Goal: Task Accomplishment & Management: Use online tool/utility

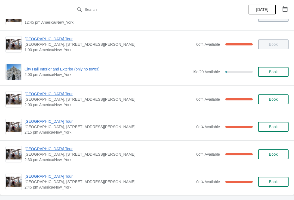
scroll to position [379, 0]
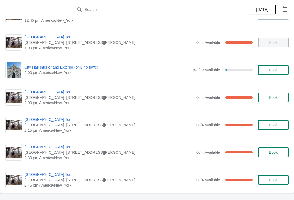
click at [55, 149] on span "[GEOGRAPHIC_DATA] Tour" at bounding box center [109, 146] width 169 height 5
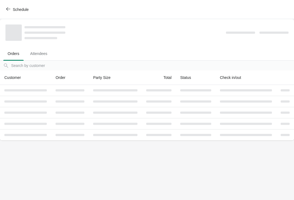
scroll to position [0, 0]
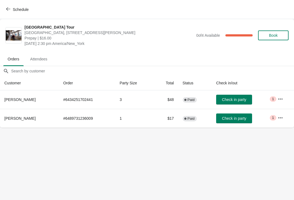
click at [241, 100] on span "Check in party" at bounding box center [234, 99] width 24 height 4
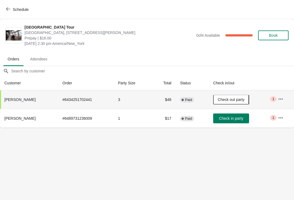
click at [16, 11] on span "Schedule" at bounding box center [21, 9] width 16 height 4
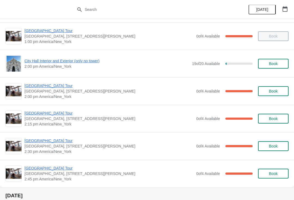
scroll to position [382, 0]
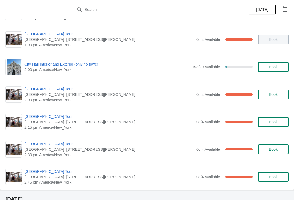
click at [52, 119] on span "[GEOGRAPHIC_DATA] Tour" at bounding box center [109, 116] width 169 height 5
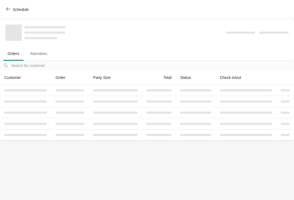
scroll to position [0, 0]
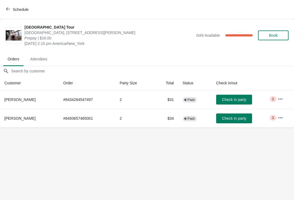
click at [33, 98] on span "[PERSON_NAME]" at bounding box center [19, 99] width 31 height 4
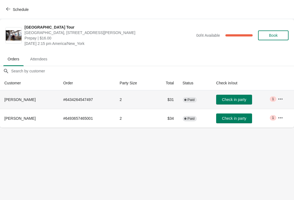
click at [246, 97] on button "Check in party" at bounding box center [234, 100] width 36 height 10
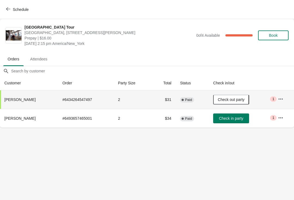
click at [12, 11] on span "Schedule" at bounding box center [18, 9] width 22 height 5
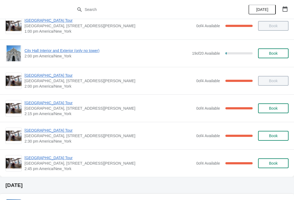
scroll to position [396, 0]
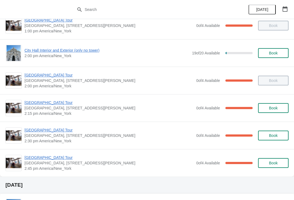
click at [54, 159] on span "[GEOGRAPHIC_DATA] Tour" at bounding box center [109, 157] width 169 height 5
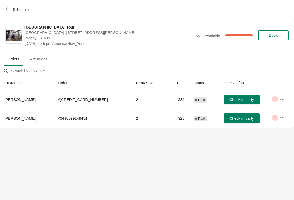
click at [245, 120] on span "Check in party" at bounding box center [241, 118] width 24 height 4
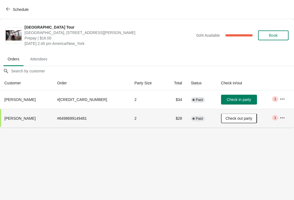
click at [12, 5] on button "Schedule" at bounding box center [18, 10] width 30 height 10
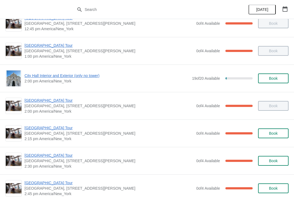
scroll to position [376, 0]
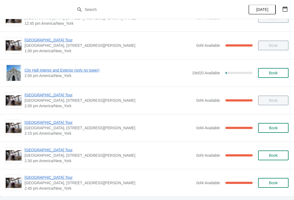
click at [61, 149] on span "[GEOGRAPHIC_DATA] Tour" at bounding box center [109, 149] width 169 height 5
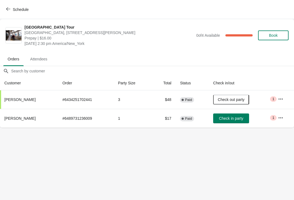
click at [14, 11] on span "Schedule" at bounding box center [21, 9] width 16 height 4
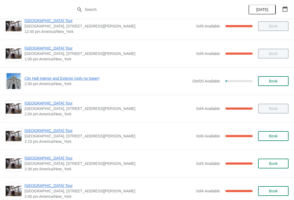
scroll to position [372, 0]
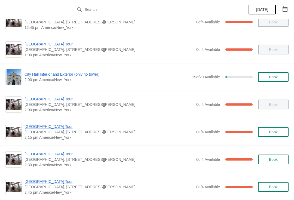
click at [61, 133] on span "[GEOGRAPHIC_DATA], [STREET_ADDRESS][PERSON_NAME]" at bounding box center [109, 131] width 169 height 5
click at [53, 125] on span "[GEOGRAPHIC_DATA] Tour" at bounding box center [109, 126] width 169 height 5
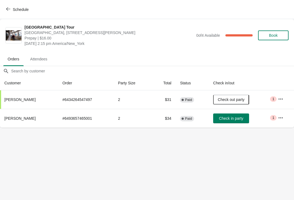
scroll to position [0, 0]
click at [17, 10] on span "Schedule" at bounding box center [21, 9] width 16 height 4
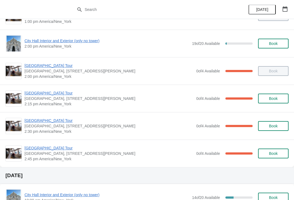
scroll to position [409, 0]
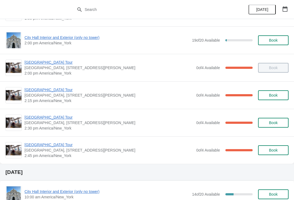
click at [55, 145] on span "[GEOGRAPHIC_DATA] Tour" at bounding box center [109, 144] width 169 height 5
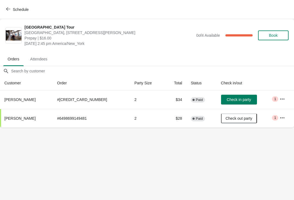
scroll to position [0, 0]
click at [242, 97] on span "Check in party" at bounding box center [239, 99] width 24 height 4
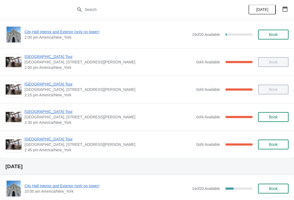
scroll to position [415, 0]
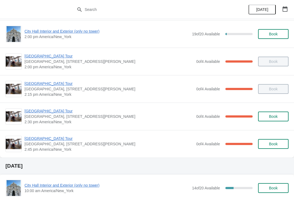
click at [53, 137] on span "[GEOGRAPHIC_DATA] Tour" at bounding box center [109, 138] width 169 height 5
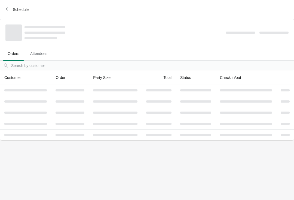
scroll to position [0, 0]
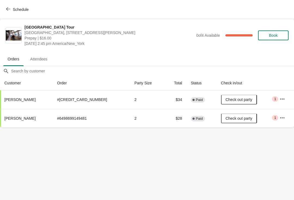
click at [11, 8] on span "Schedule" at bounding box center [18, 9] width 22 height 5
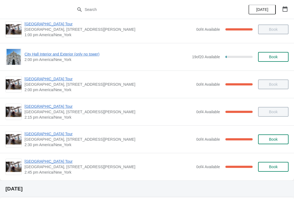
scroll to position [392, 0]
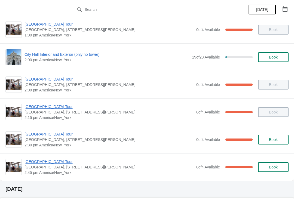
click at [52, 132] on span "[GEOGRAPHIC_DATA] Tour" at bounding box center [109, 133] width 169 height 5
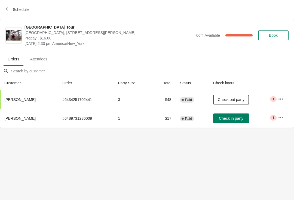
click at [10, 5] on button "Schedule" at bounding box center [18, 10] width 30 height 10
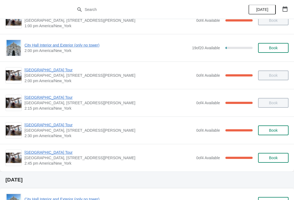
scroll to position [399, 0]
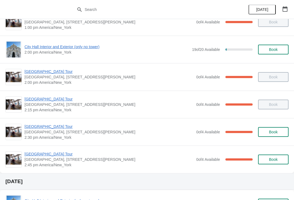
click at [56, 101] on span "[GEOGRAPHIC_DATA] Tour" at bounding box center [109, 98] width 169 height 5
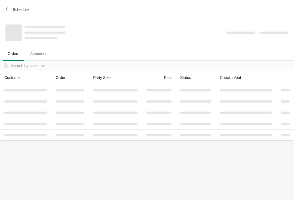
scroll to position [0, 0]
